Goal: Subscribe to service/newsletter

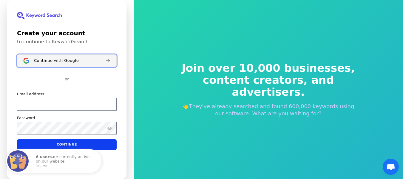
click at [68, 60] on span "Continue with Google" at bounding box center [56, 60] width 45 height 5
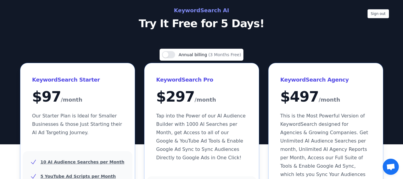
scroll to position [11, 0]
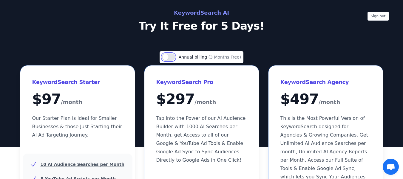
click at [169, 55] on button "Use setting" at bounding box center [168, 56] width 13 height 7
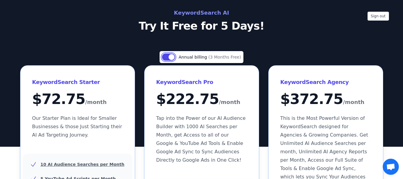
click at [169, 55] on button "Use setting" at bounding box center [168, 56] width 13 height 7
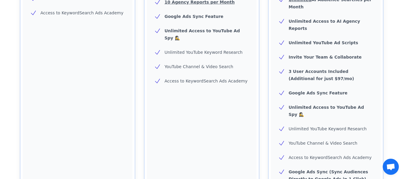
scroll to position [253, 0]
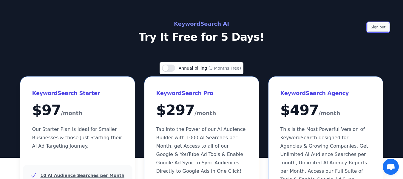
click at [382, 31] on button "Sign out" at bounding box center [378, 27] width 21 height 9
